Goal: Information Seeking & Learning: Learn about a topic

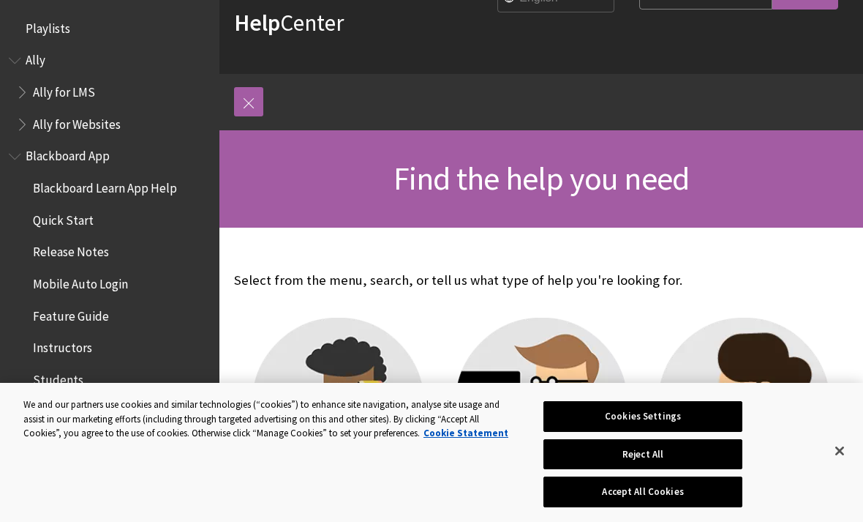
click at [208, 246] on span "Release Notes" at bounding box center [113, 252] width 195 height 25
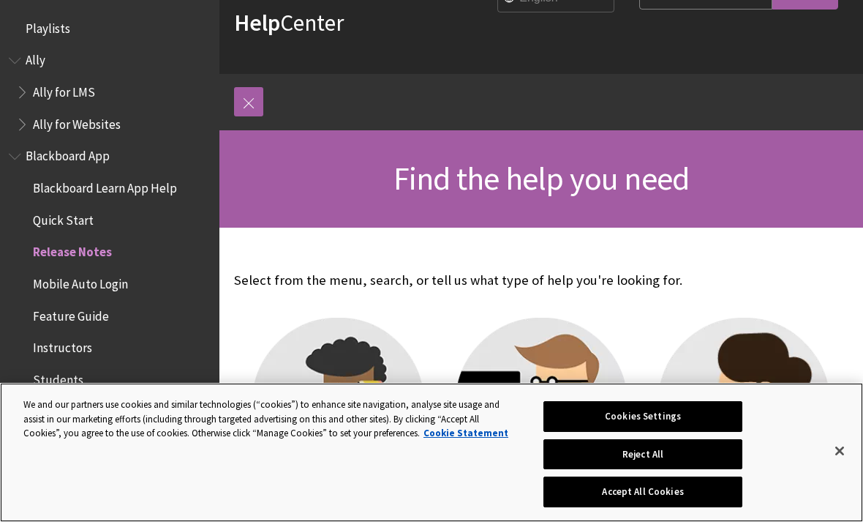
click at [853, 445] on button "Close" at bounding box center [840, 450] width 32 height 32
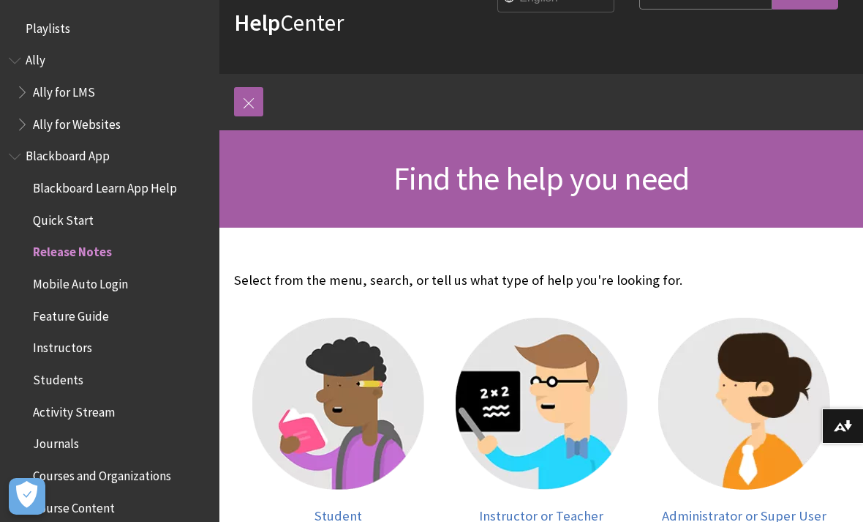
click at [835, 442] on button "Download alternative formats ..." at bounding box center [842, 425] width 41 height 35
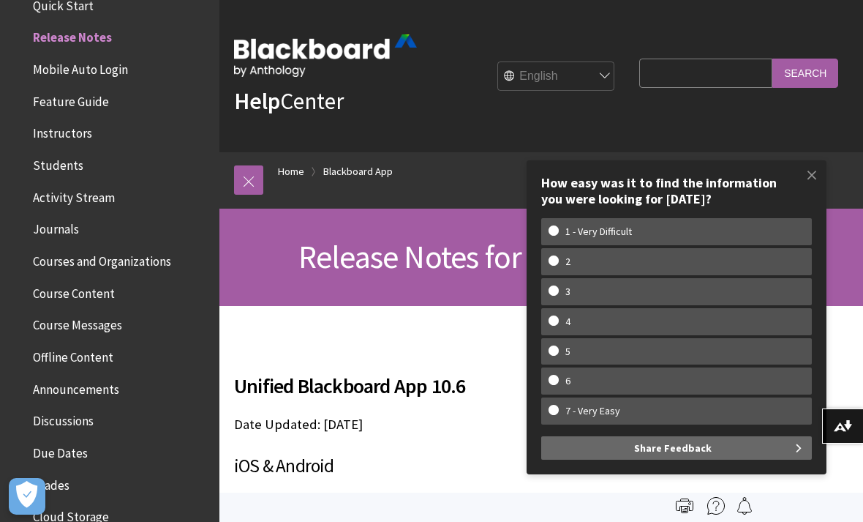
scroll to position [3, 0]
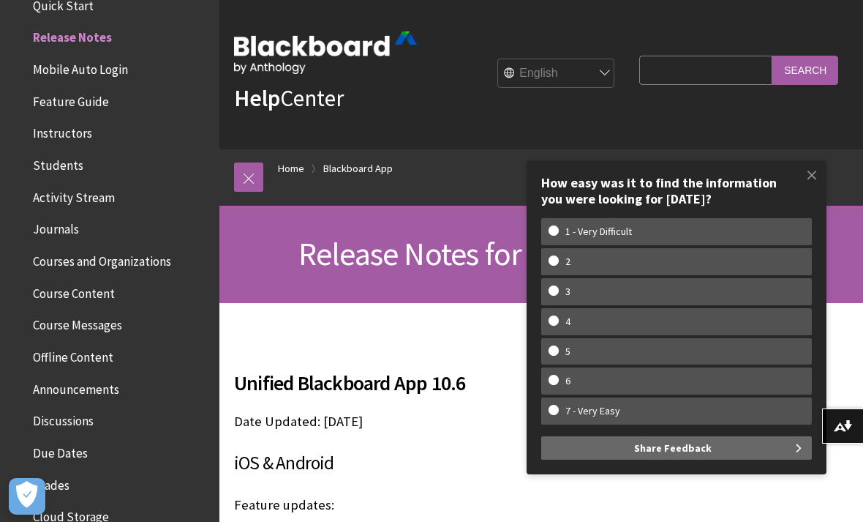
click at [650, 234] on w-span "1 - Very Difficult" at bounding box center [677, 231] width 256 height 12
click at [558, 234] on input "1 - Very Difficult" at bounding box center [554, 230] width 10 height 10
radio input "true"
click at [674, 263] on w-span "2" at bounding box center [677, 261] width 256 height 12
click at [558, 263] on input "2" at bounding box center [554, 260] width 10 height 10
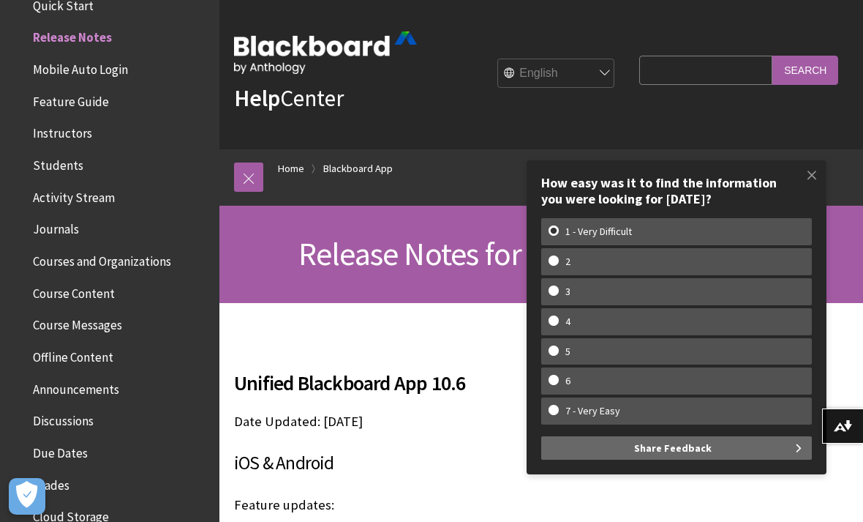
radio input "true"
click at [692, 289] on w-span "3" at bounding box center [677, 291] width 256 height 12
click at [558, 289] on input "3" at bounding box center [554, 290] width 10 height 10
radio input "true"
click at [712, 315] on label "4" at bounding box center [676, 321] width 271 height 27
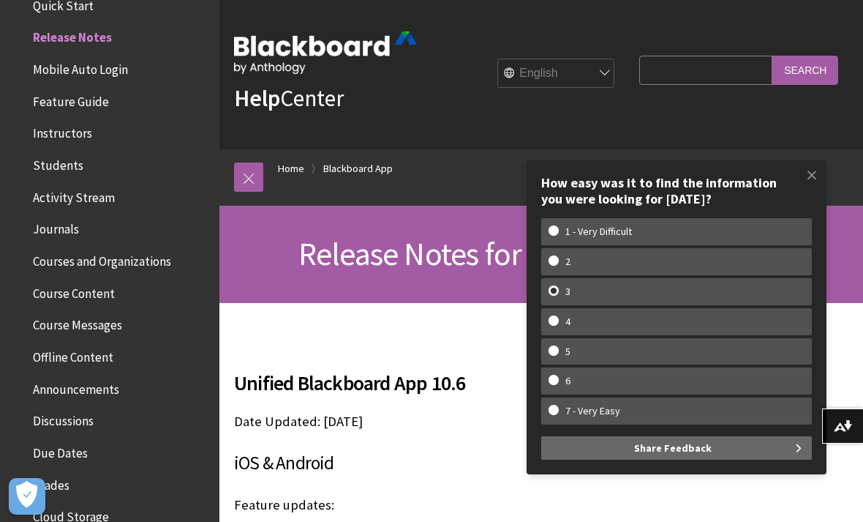
click at [558, 315] on input "4" at bounding box center [554, 320] width 10 height 10
radio input "true"
click at [811, 170] on span at bounding box center [812, 174] width 31 height 31
